Goal: Consume media (video, audio)

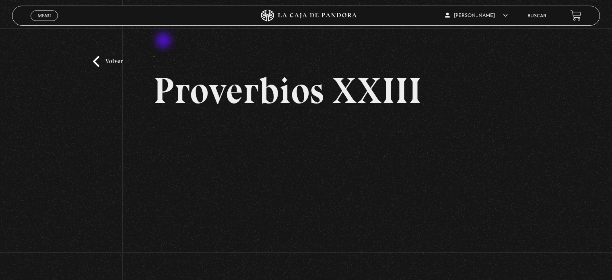
scroll to position [80, 0]
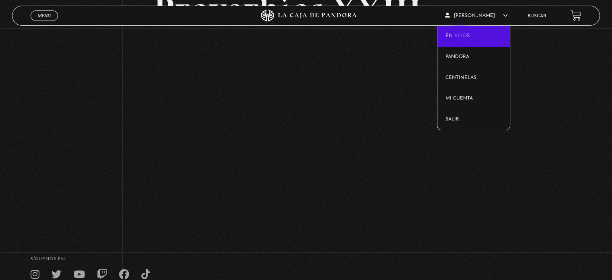
click at [461, 35] on link "En vivos" at bounding box center [473, 36] width 73 height 21
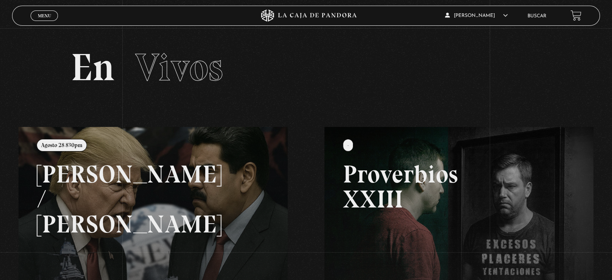
click at [461, 35] on section "En Vivos" at bounding box center [306, 77] width 612 height 99
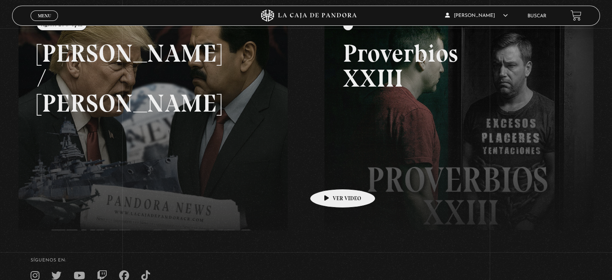
scroll to position [80, 0]
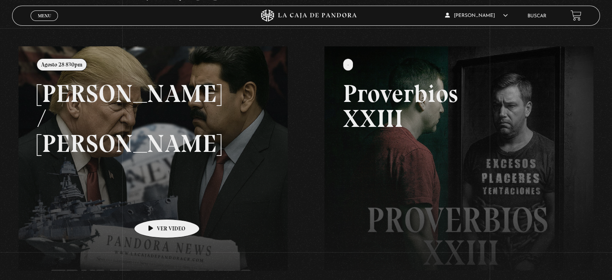
click at [158, 135] on link at bounding box center [325, 186] width 612 height 280
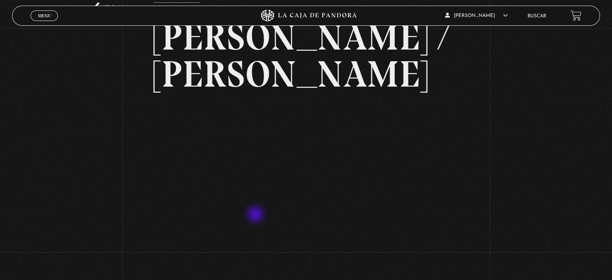
scroll to position [40, 0]
